Goal: Subscribe to service/newsletter

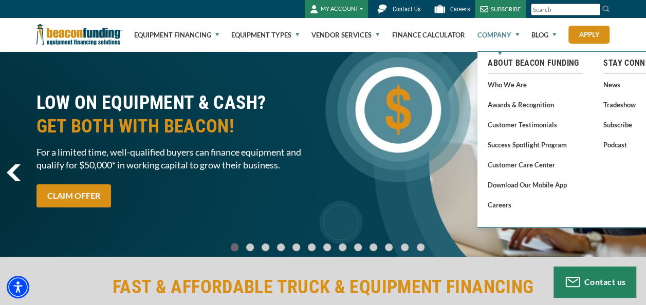
click at [497, 28] on link "Company" at bounding box center [498, 34] width 42 height 33
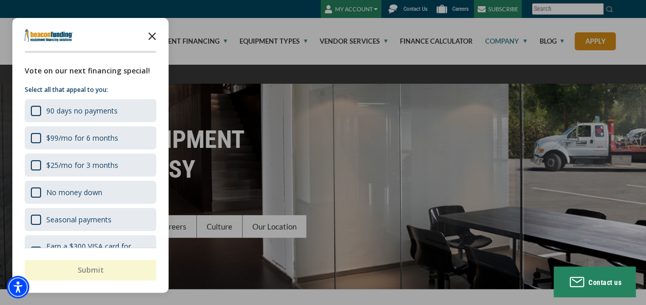
click at [156, 39] on icon "Close the survey" at bounding box center [152, 35] width 21 height 21
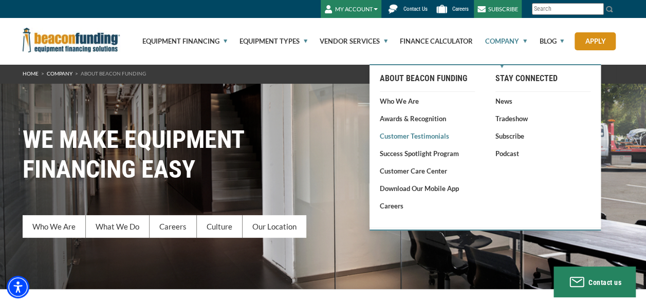
click at [386, 141] on link "Customer Testimonials" at bounding box center [427, 136] width 95 height 10
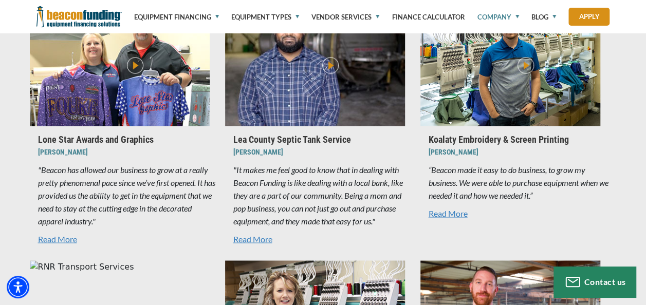
scroll to position [801, 0]
click at [264, 245] on link "Read More" at bounding box center [323, 239] width 180 height 12
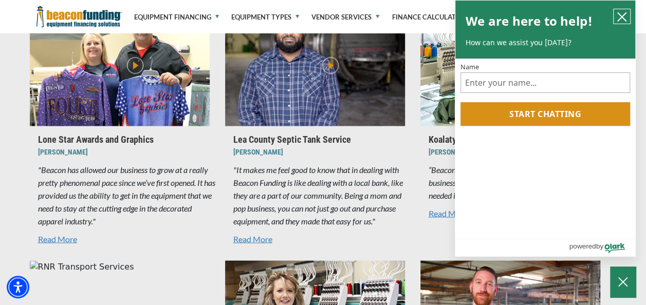
click at [615, 12] on button "close chatbox" at bounding box center [621, 16] width 16 height 14
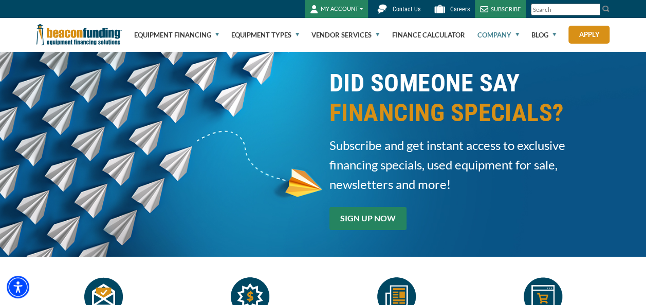
click at [329, 221] on link "SIGN UP NOW" at bounding box center [367, 218] width 77 height 23
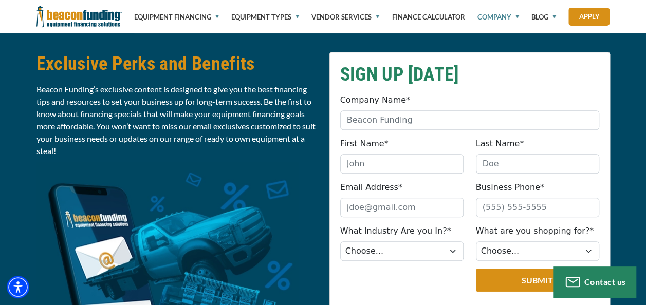
scroll to position [431, 0]
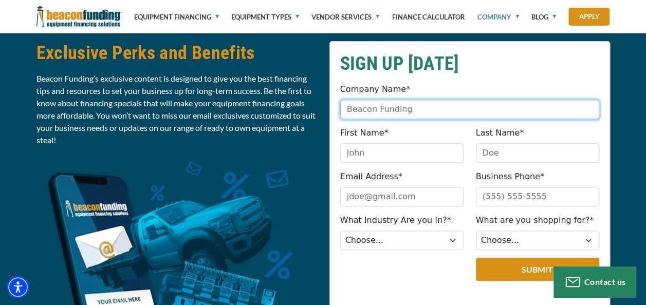
click at [429, 113] on input "Company Name*" at bounding box center [469, 110] width 259 height 20
type input "Phoenix Septic"
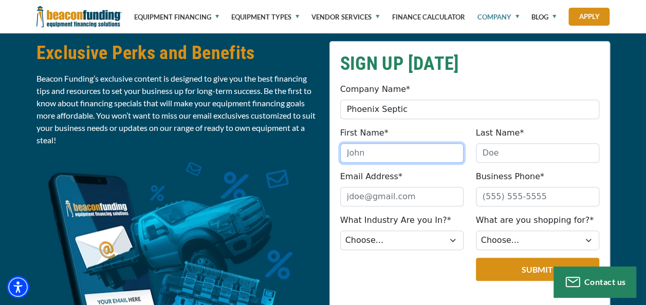
click at [413, 154] on input "First Name*" at bounding box center [401, 153] width 123 height 20
type input "c"
type input "clifton"
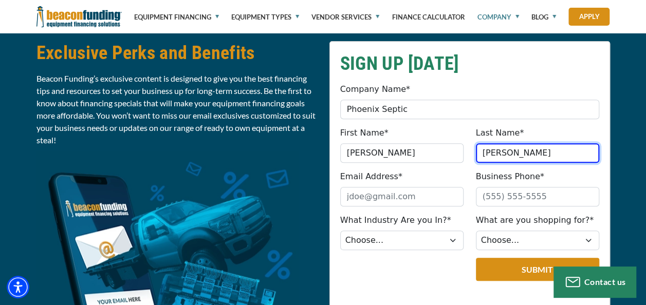
type input "Acker"
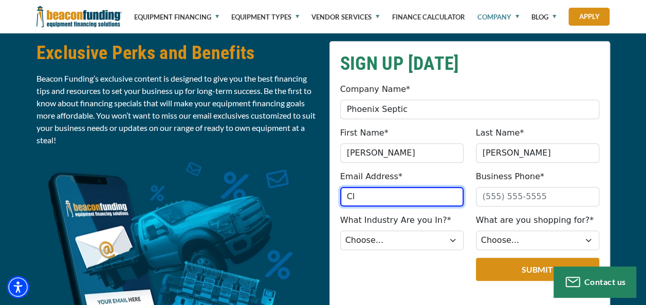
type input "Cliftonacker53@Gmail.com"
type input "(864) 790-5268"
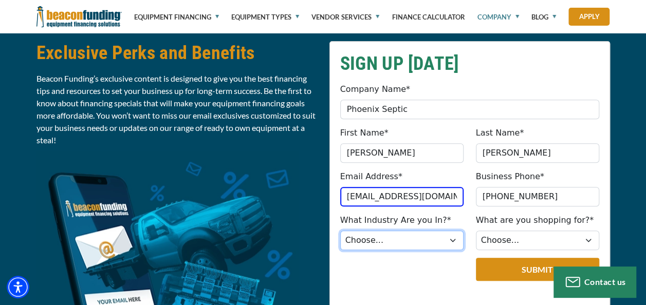
click at [421, 237] on select "Choose... Towing Landscape/Hardscape Decorated Apparel Septic Light Constructio…" at bounding box center [401, 241] width 123 height 20
select select "4"
click at [340, 231] on select "Choose... Towing Landscape/Hardscape Decorated Apparel Septic Light Constructio…" at bounding box center [401, 241] width 123 height 20
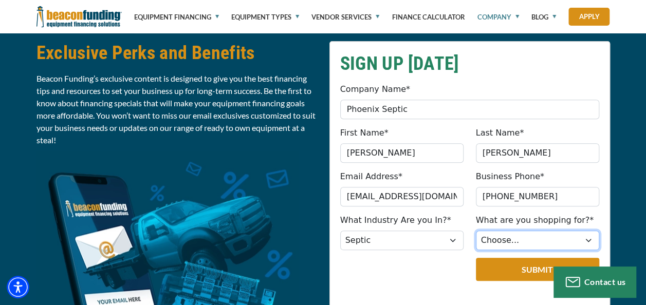
click at [493, 236] on select "Choose... Backhoe Boom/Bucket Truck Chipper Commercial Mower Crane DTG/DTF Prin…" at bounding box center [537, 241] width 123 height 20
select select "22"
click at [476, 231] on select "Choose... Backhoe Boom/Bucket Truck Chipper Commercial Mower Crane DTG/DTF Prin…" at bounding box center [537, 241] width 123 height 20
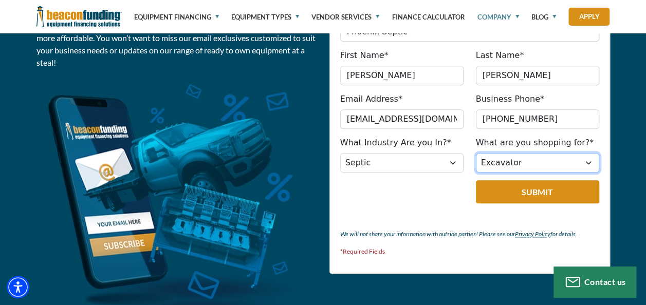
scroll to position [520, 0]
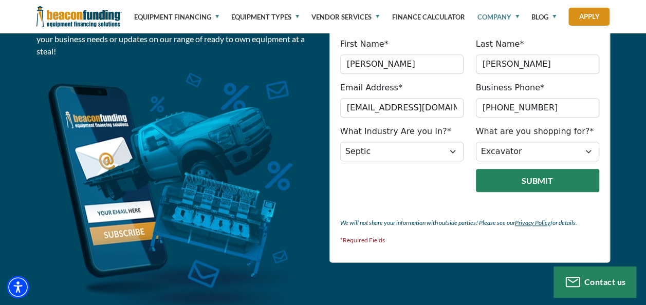
click at [495, 183] on button "Submit" at bounding box center [537, 180] width 123 height 23
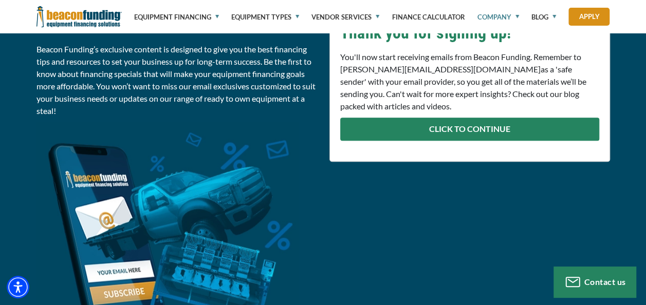
scroll to position [431, 0]
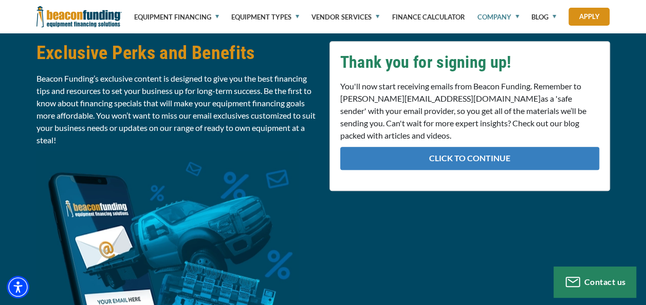
click at [464, 159] on link "CLICK TO CONTINUE" at bounding box center [469, 158] width 259 height 23
